Goal: Information Seeking & Learning: Compare options

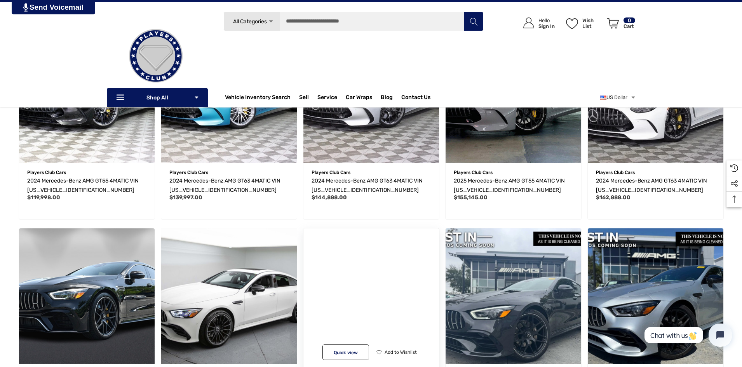
scroll to position [194, 0]
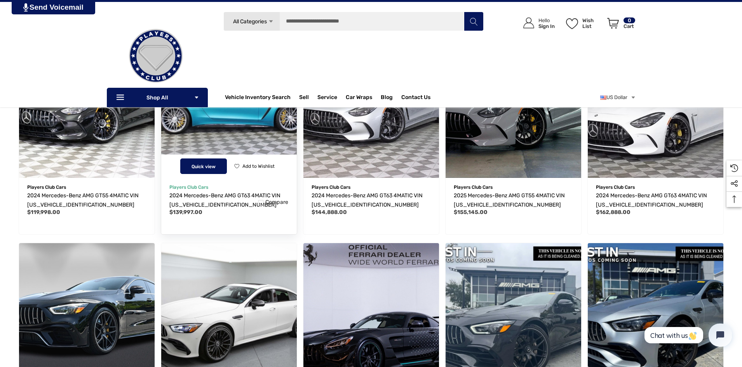
click at [209, 168] on span "Quick view" at bounding box center [204, 166] width 24 height 5
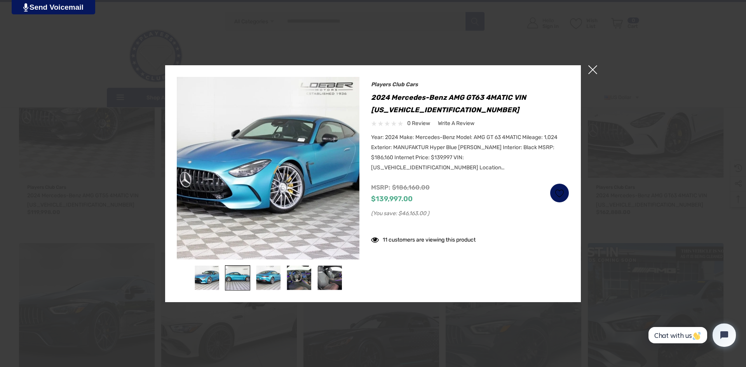
click at [241, 276] on img at bounding box center [237, 278] width 24 height 24
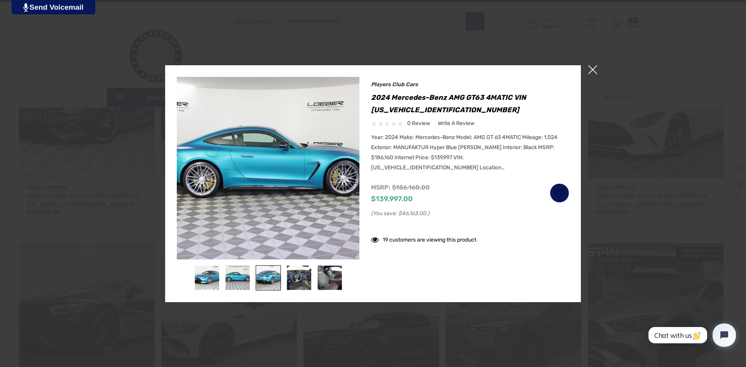
click at [268, 279] on img at bounding box center [268, 278] width 24 height 24
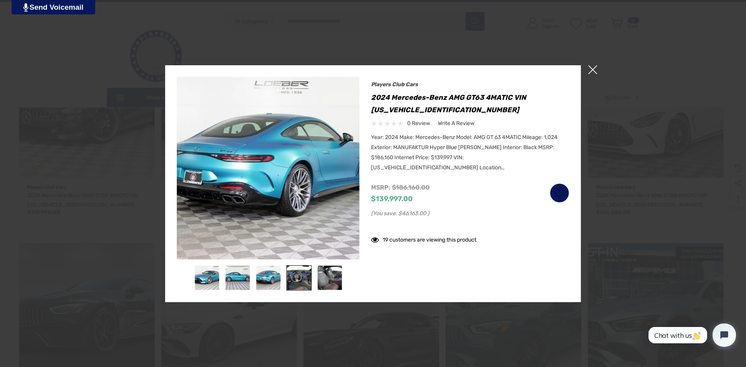
click at [301, 279] on img at bounding box center [299, 278] width 24 height 24
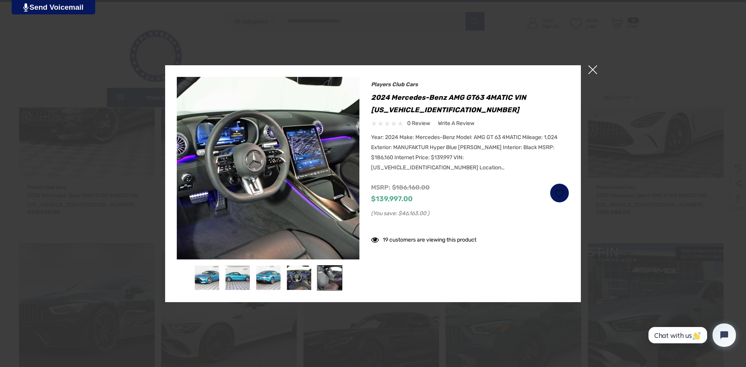
click at [328, 279] on img at bounding box center [329, 278] width 24 height 24
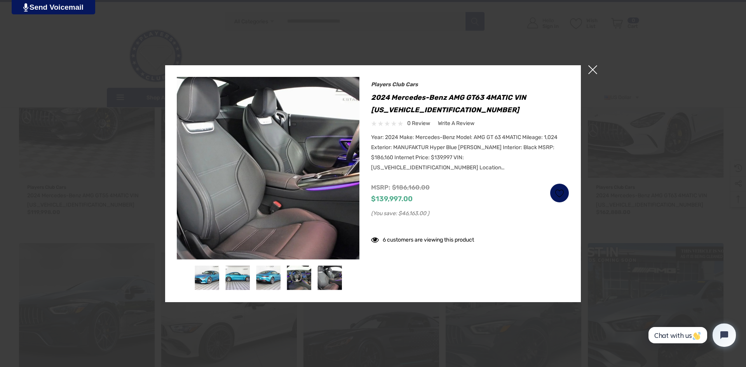
click at [591, 69] on span "×" at bounding box center [592, 69] width 9 height 9
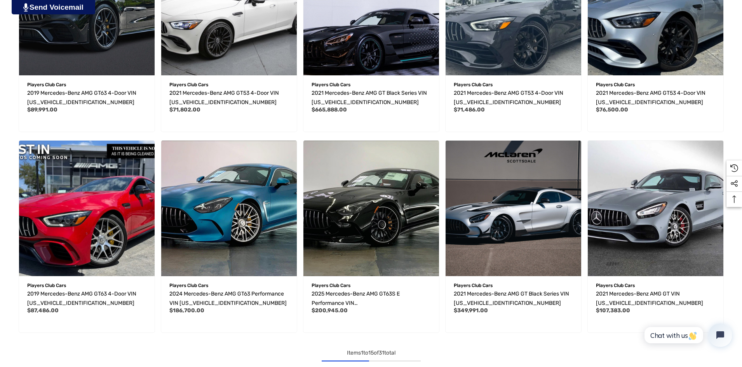
scroll to position [505, 0]
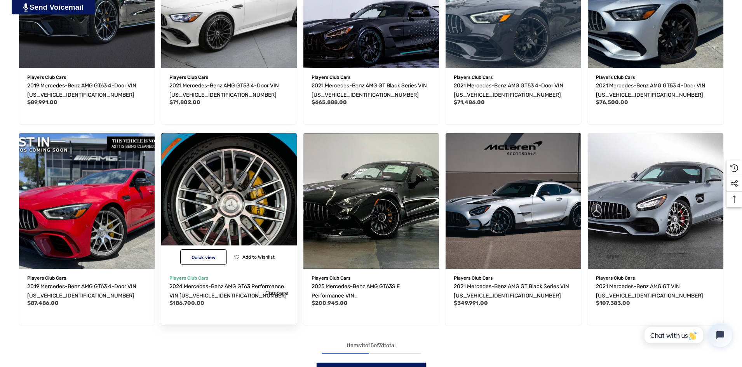
click at [237, 189] on img "2024 Mercedes-Benz AMG GT63 Performance VIN W1KRJ7JB1RF001039,$186,700.00\a" at bounding box center [228, 200] width 149 height 149
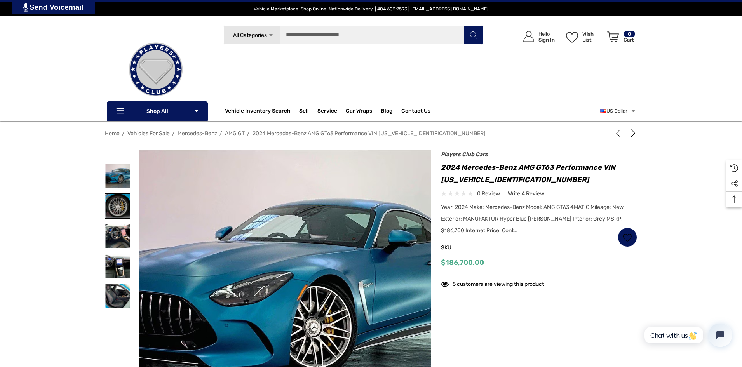
click at [120, 206] on img at bounding box center [117, 206] width 24 height 24
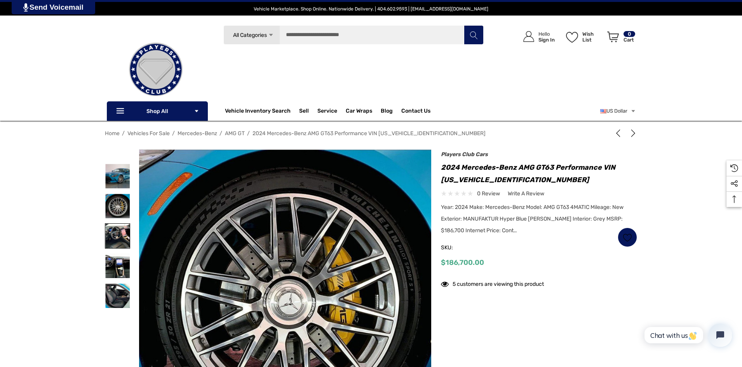
click at [117, 228] on img at bounding box center [117, 236] width 24 height 24
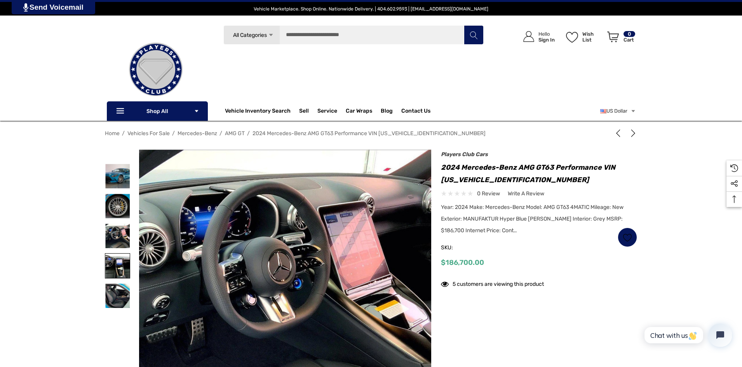
click at [117, 265] on img at bounding box center [117, 266] width 24 height 24
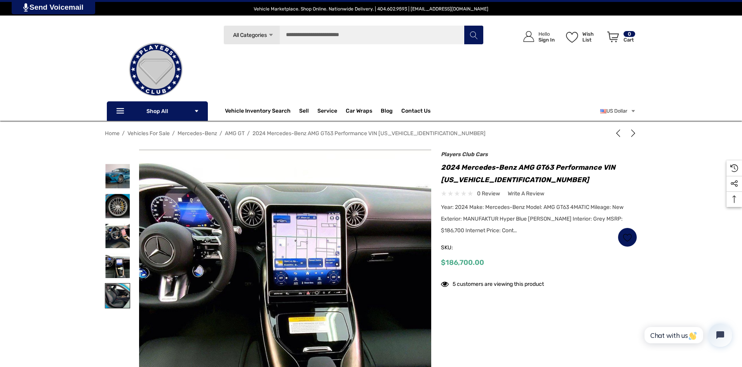
click at [120, 297] on img at bounding box center [117, 296] width 24 height 24
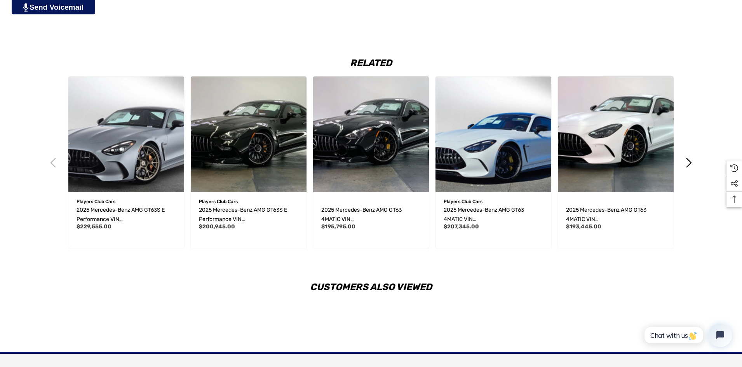
scroll to position [1204, 0]
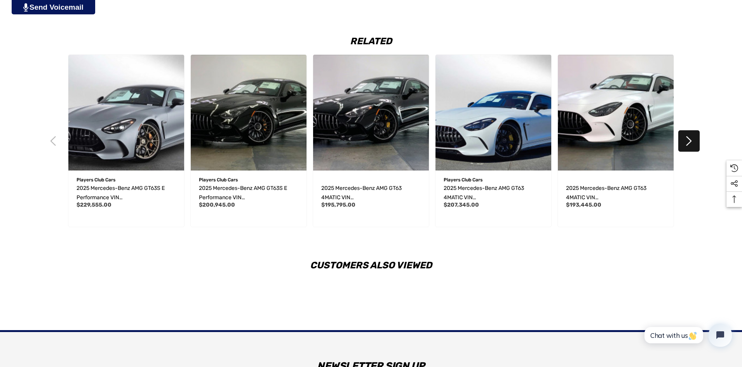
click at [689, 142] on button "Next" at bounding box center [688, 140] width 21 height 21
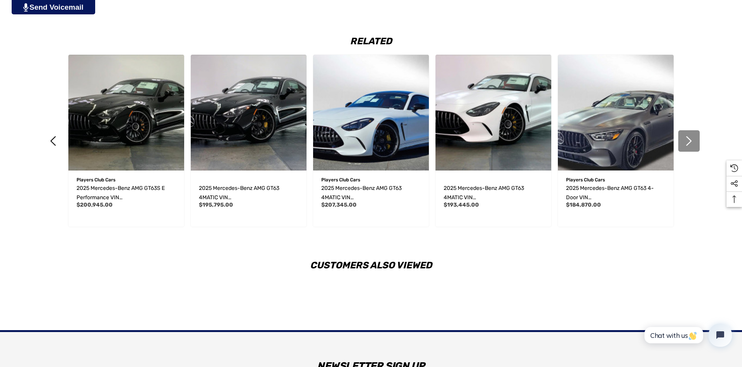
click at [689, 142] on button "Next" at bounding box center [688, 140] width 21 height 21
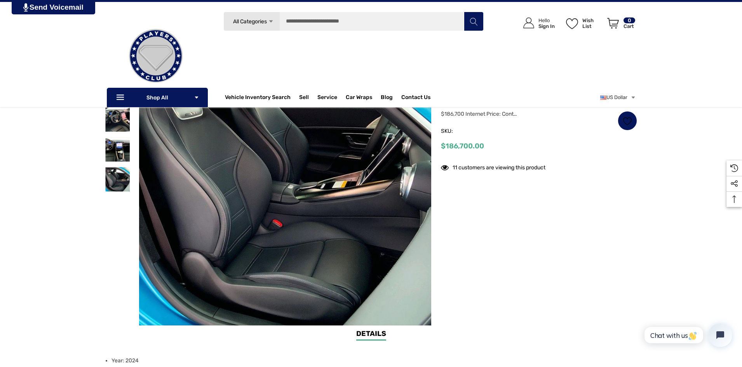
scroll to position [0, 0]
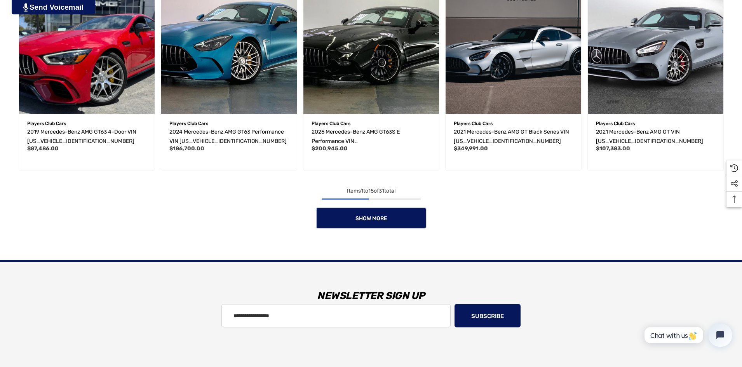
scroll to position [660, 0]
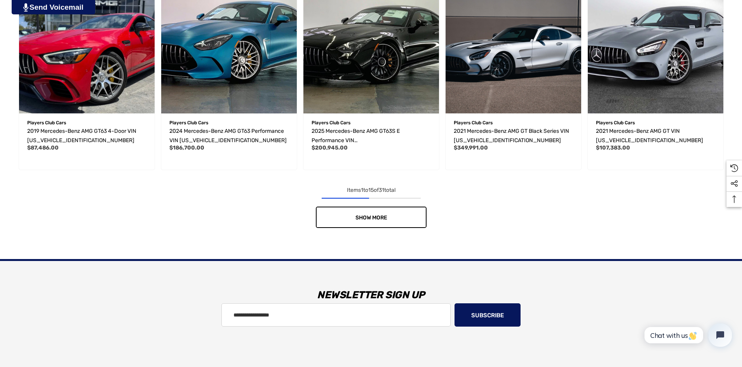
click at [379, 212] on link "Show More" at bounding box center [371, 217] width 111 height 21
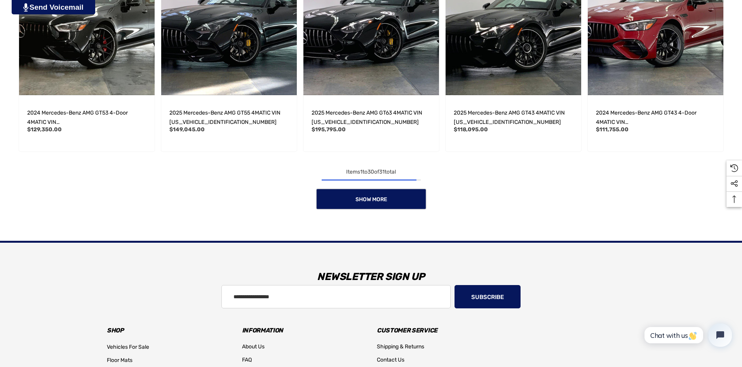
scroll to position [1282, 0]
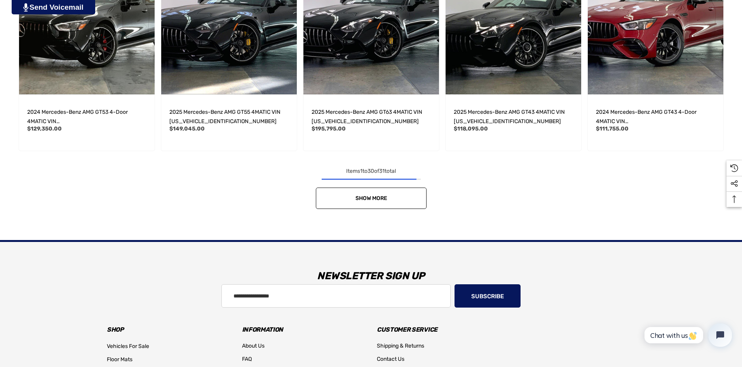
click at [392, 197] on link "Show More" at bounding box center [371, 198] width 111 height 21
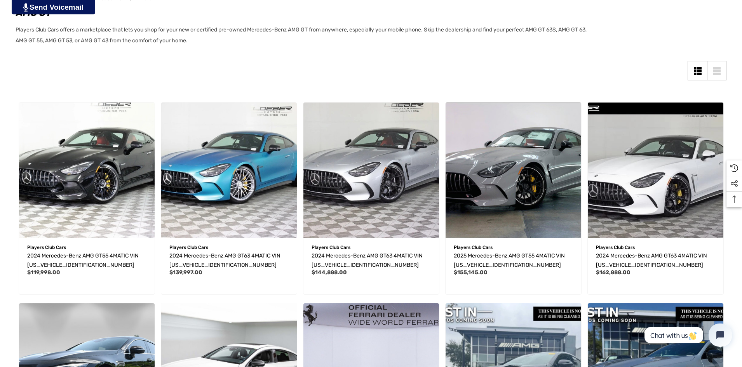
scroll to position [155, 0]
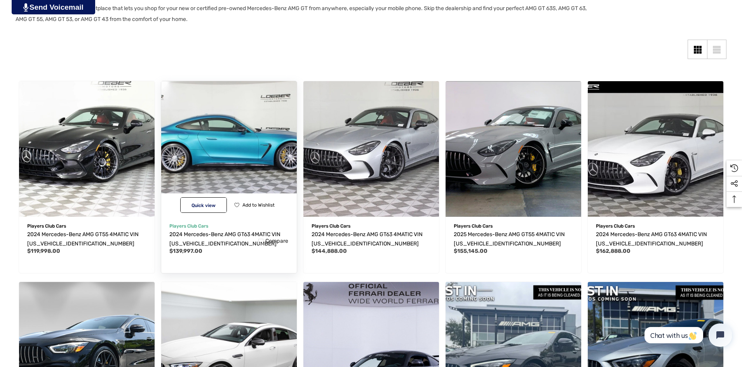
click at [224, 171] on img "2024 Mercedes-Benz AMG GT63 4MATIC VIN W1KRJ7JB0RF001906,$139,997.00\a" at bounding box center [228, 148] width 149 height 149
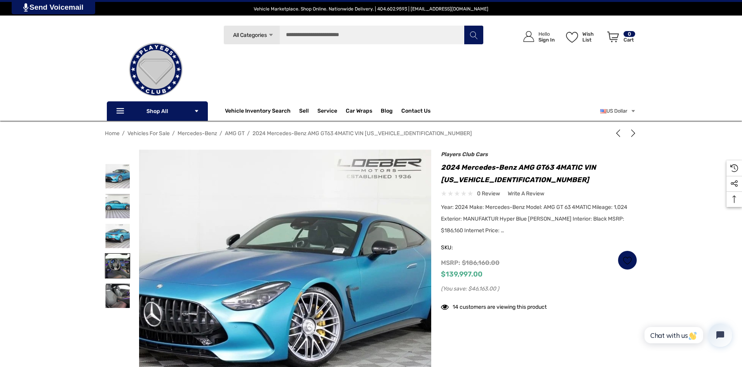
click at [122, 267] on img at bounding box center [117, 266] width 24 height 24
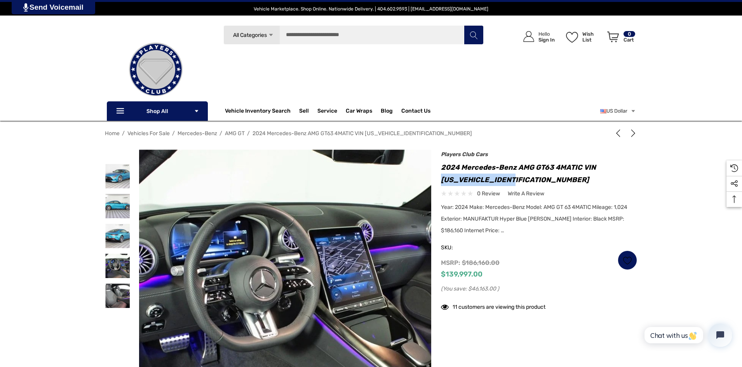
drag, startPoint x: 442, startPoint y: 181, endPoint x: 523, endPoint y: 186, distance: 80.6
click at [523, 186] on h1 "2024 Mercedes-Benz AMG GT63 4MATIC VIN [US_VEHICLE_IDENTIFICATION_NUMBER]" at bounding box center [539, 173] width 196 height 25
